Goal: Task Accomplishment & Management: Use online tool/utility

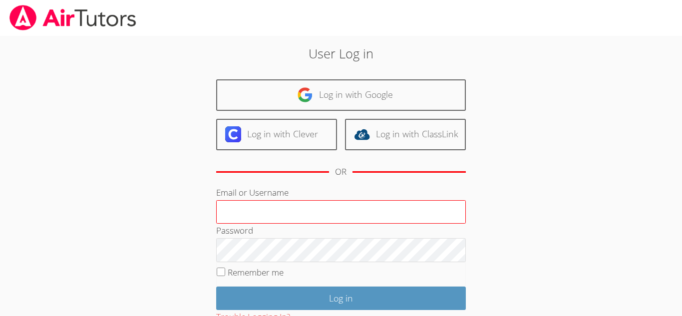
click at [360, 202] on input "Email or Username" at bounding box center [341, 212] width 250 height 24
click at [280, 205] on input "a." at bounding box center [341, 212] width 250 height 24
click at [269, 211] on input "a.cuneo1" at bounding box center [341, 212] width 250 height 24
type input "a"
click at [280, 204] on input "a.cuneo1" at bounding box center [341, 212] width 250 height 24
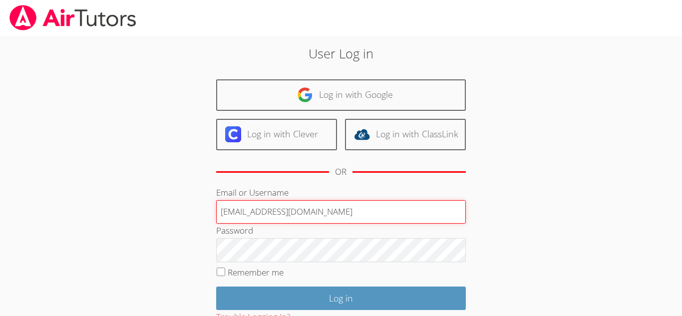
type input "a.cuneo1@lodiusd.org"
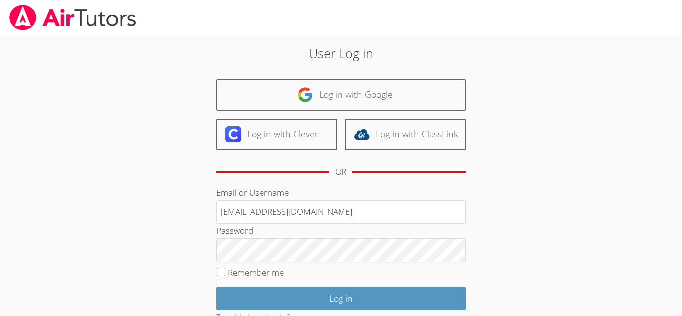
click at [223, 277] on fieldset "Remember me" at bounding box center [341, 274] width 250 height 25
click at [221, 274] on input "Remember me" at bounding box center [221, 272] width 8 height 8
checkbox input "true"
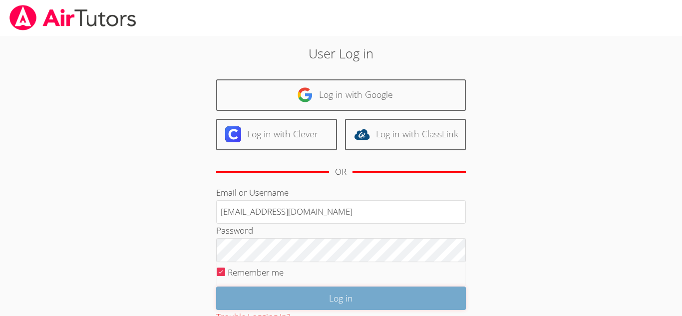
click at [239, 295] on input "Log in" at bounding box center [341, 298] width 250 height 23
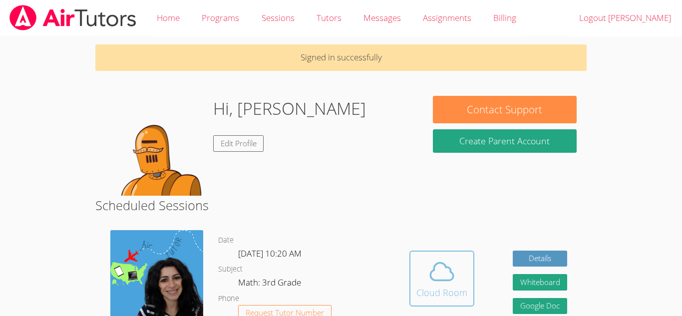
click at [446, 284] on icon at bounding box center [442, 272] width 28 height 28
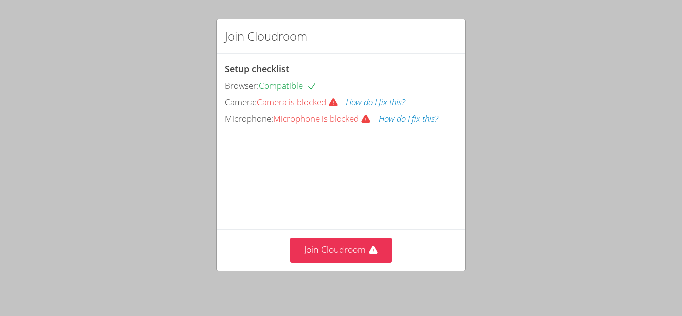
click at [57, 59] on div "Join Cloudroom Setup checklist Browser: Compatible Camera: Camera is blocked Ho…" at bounding box center [341, 158] width 682 height 316
click at [353, 252] on button "Join Cloudroom" at bounding box center [341, 250] width 102 height 24
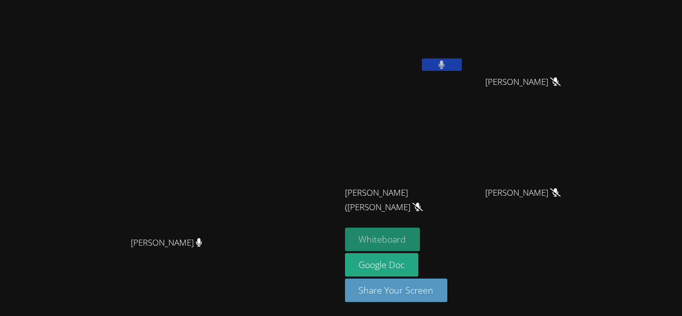
click at [421, 236] on button "Whiteboard" at bounding box center [382, 239] width 75 height 23
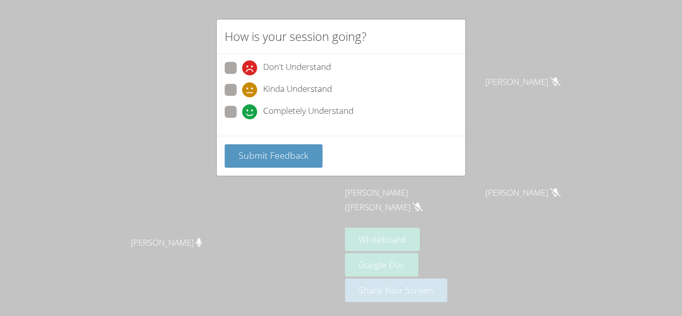
click at [242, 119] on span at bounding box center [242, 119] width 0 height 0
click at [242, 109] on input "Completely Understand" at bounding box center [246, 110] width 8 height 8
radio input "true"
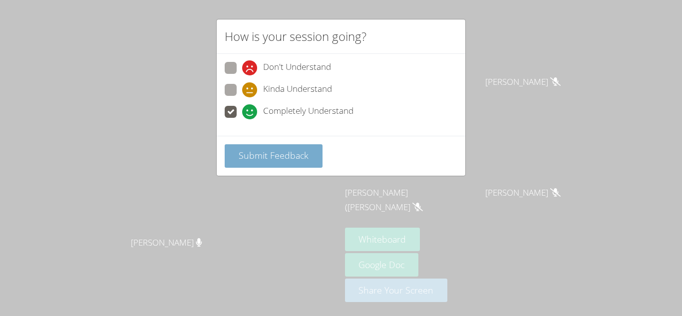
click at [274, 154] on span "Submit Feedback" at bounding box center [274, 155] width 70 height 12
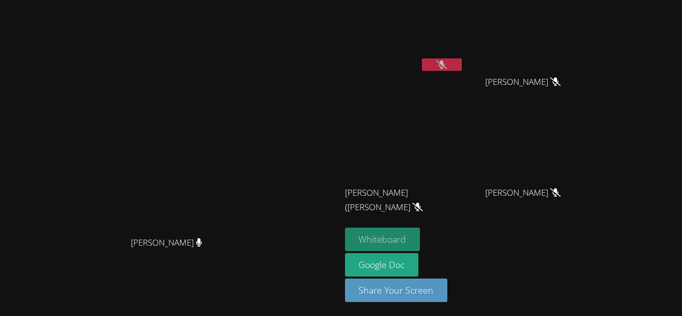
click at [421, 243] on button "Whiteboard" at bounding box center [382, 239] width 75 height 23
